Goal: Task Accomplishment & Management: Manage account settings

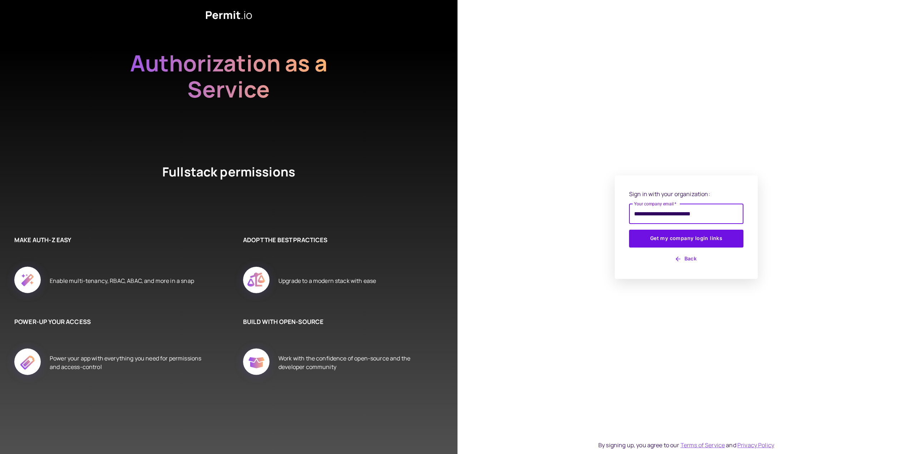
type input "**********"
click at [629, 230] on button "Get my company login links" at bounding box center [686, 239] width 114 height 18
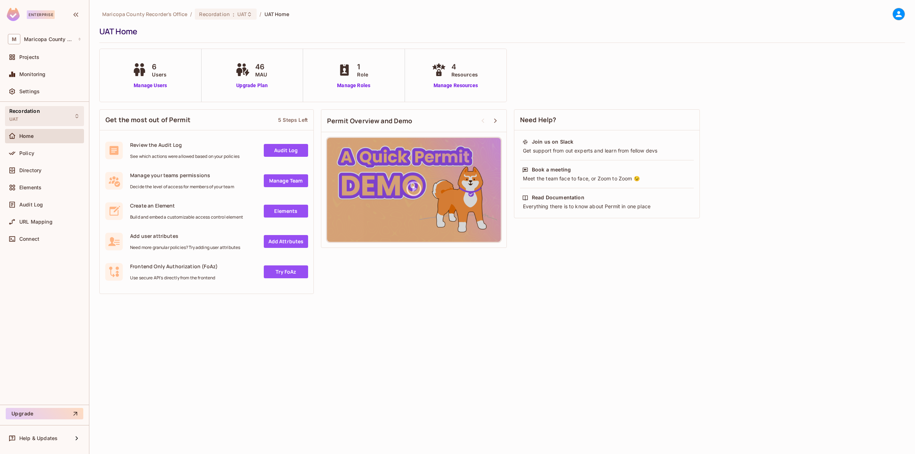
click at [75, 113] on icon at bounding box center [77, 116] width 6 height 6
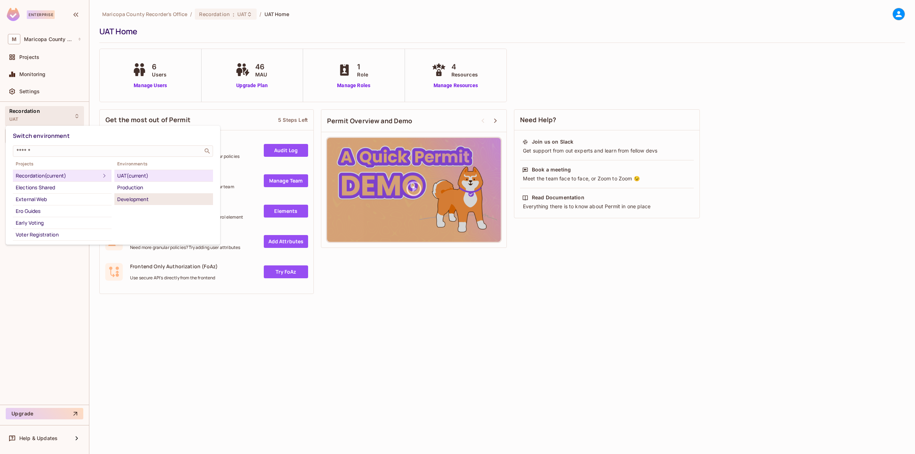
click at [122, 196] on div "Development" at bounding box center [163, 199] width 93 height 9
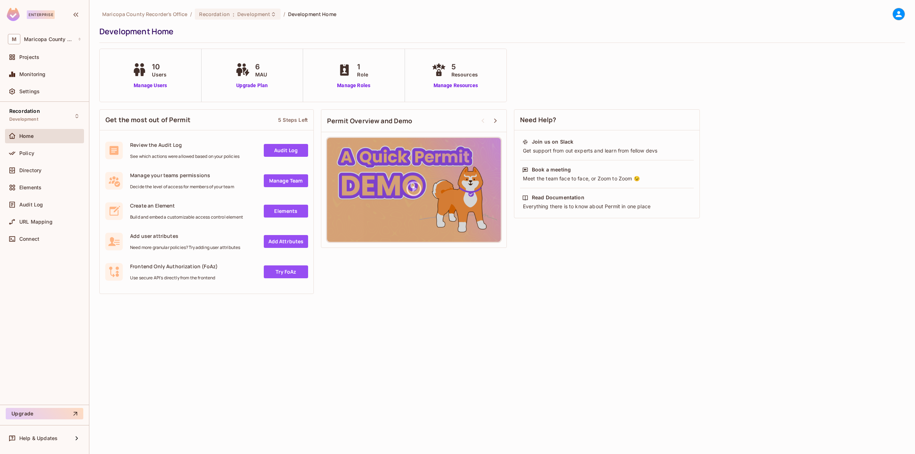
click at [49, 305] on div "Recordation Development Home Policy Directory Elements Audit Log URL Mapping Co…" at bounding box center [44, 253] width 89 height 303
click at [49, 151] on div "Policy" at bounding box center [50, 154] width 62 height 6
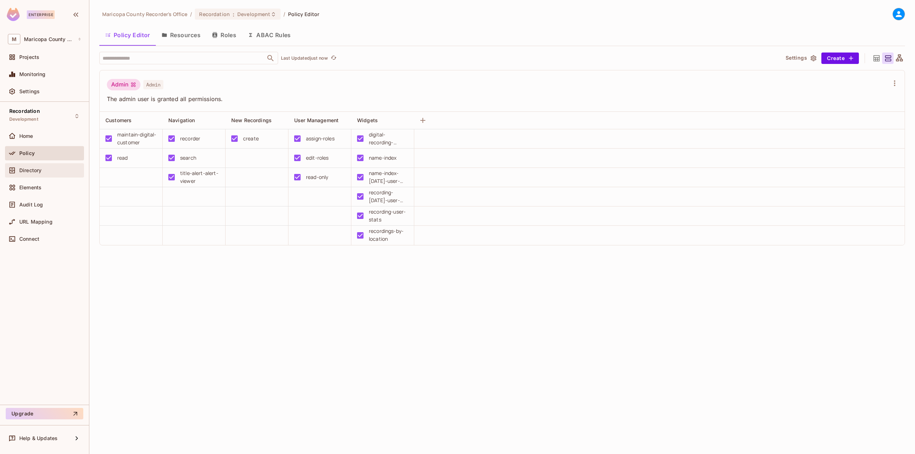
click at [56, 172] on div "Directory" at bounding box center [50, 171] width 62 height 6
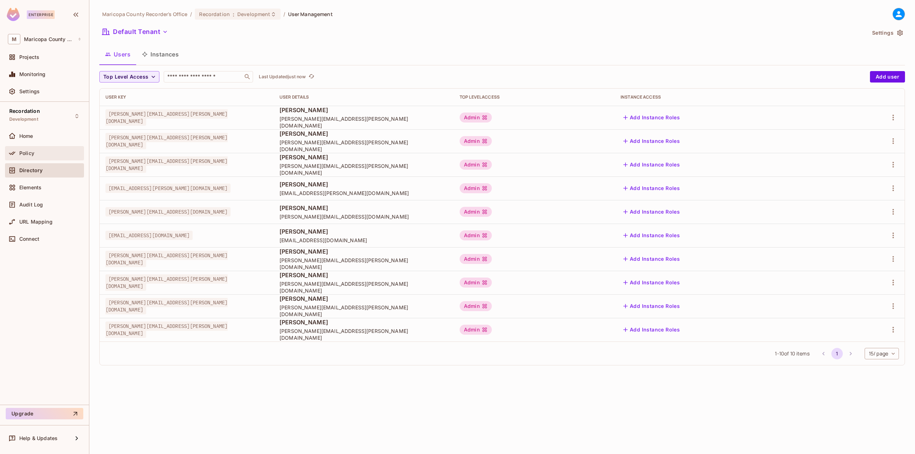
click at [60, 156] on div "Policy" at bounding box center [44, 153] width 73 height 9
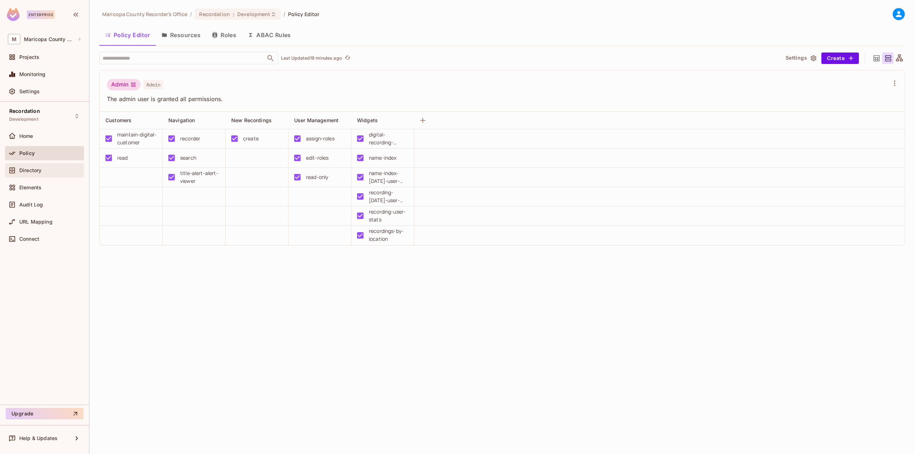
click at [30, 170] on span "Directory" at bounding box center [30, 171] width 22 height 6
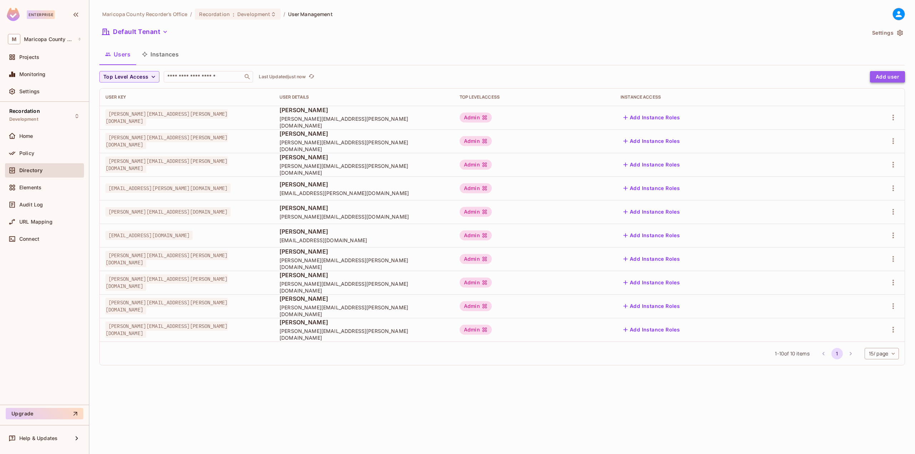
click at [877, 78] on button "Add user" at bounding box center [887, 76] width 35 height 11
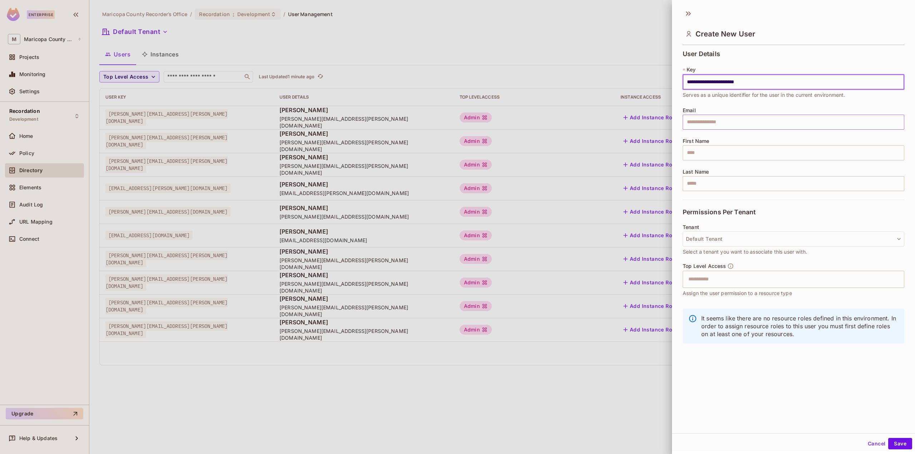
type input "**********"
type input "******"
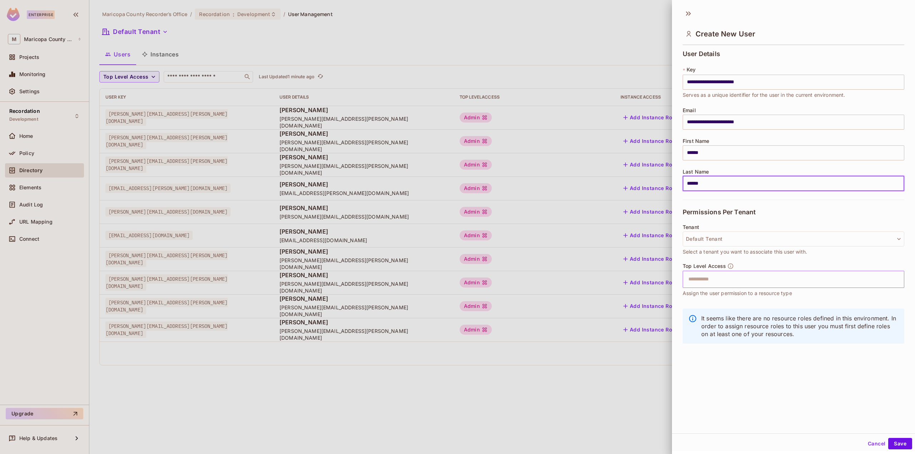
type input "******"
click at [759, 275] on input "text" at bounding box center [787, 279] width 206 height 14
click at [710, 299] on li "Admin" at bounding box center [788, 296] width 211 height 13
click at [889, 444] on button "Save" at bounding box center [900, 443] width 24 height 11
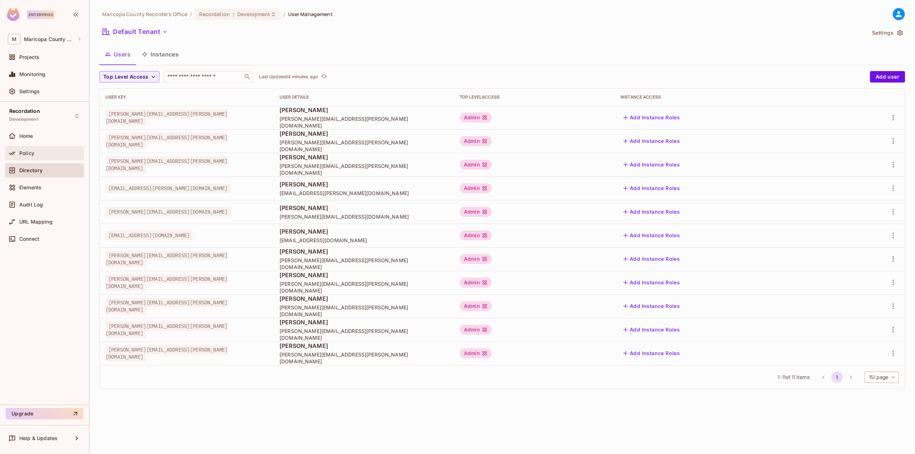
click at [55, 147] on div "Policy" at bounding box center [44, 153] width 79 height 14
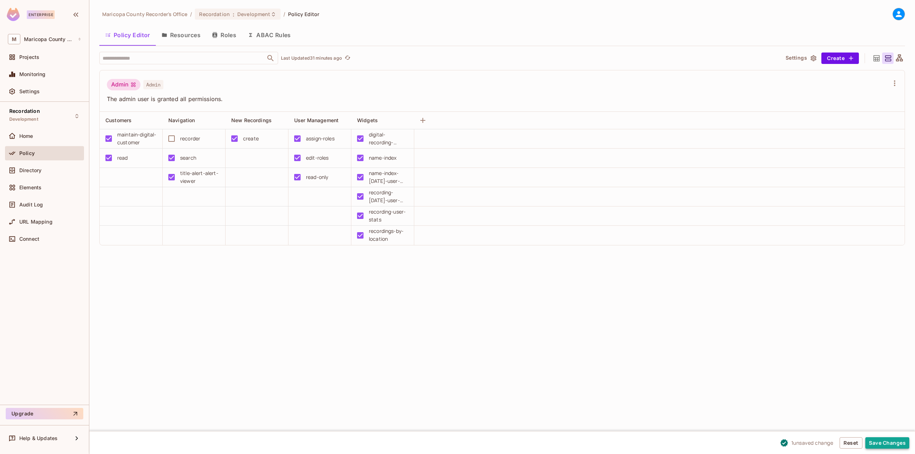
click at [874, 442] on button "Save Changes" at bounding box center [888, 443] width 44 height 11
click at [886, 439] on button "Save Changes" at bounding box center [888, 443] width 44 height 11
click at [680, 324] on div "Maricopa County Recorder's Office / Recordation : Development / Policy Editor P…" at bounding box center [502, 227] width 826 height 454
click at [875, 440] on button "Save Changes" at bounding box center [888, 443] width 44 height 11
click at [192, 139] on div "recorder" at bounding box center [190, 139] width 20 height 8
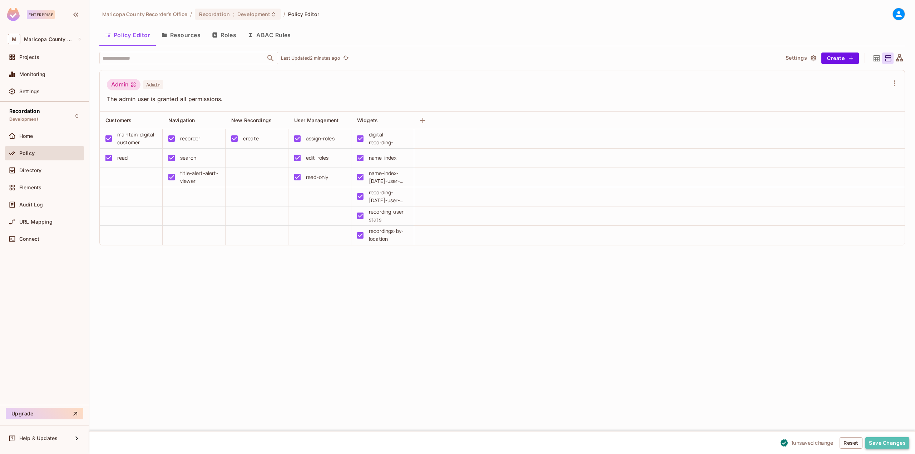
click at [879, 439] on button "Save Changes" at bounding box center [888, 443] width 44 height 11
click at [188, 139] on div "recorder" at bounding box center [190, 139] width 20 height 8
click at [872, 438] on button "Save Changes" at bounding box center [888, 443] width 44 height 11
click at [281, 302] on div "Maricopa County Recorder's Office / Recordation : Development / Policy Editor P…" at bounding box center [502, 227] width 826 height 454
click at [900, 445] on button "Save Changes" at bounding box center [888, 443] width 44 height 11
